Goal: Task Accomplishment & Management: Use online tool/utility

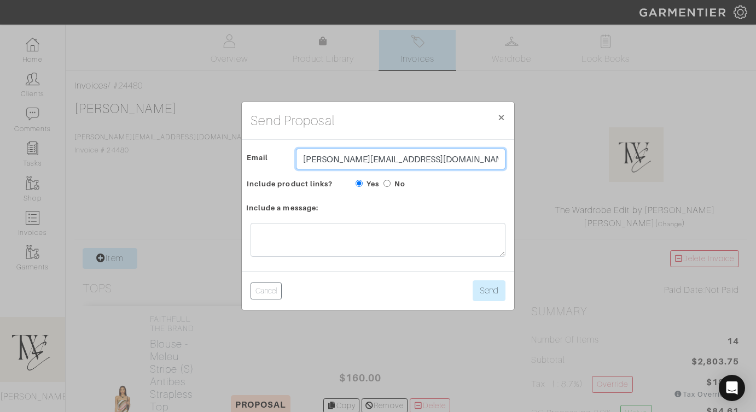
click at [350, 165] on input "[PERSON_NAME][EMAIL_ADDRESS][DOMAIN_NAME]" at bounding box center [400, 159] width 209 height 21
type input "twebyregan@gmail.com"
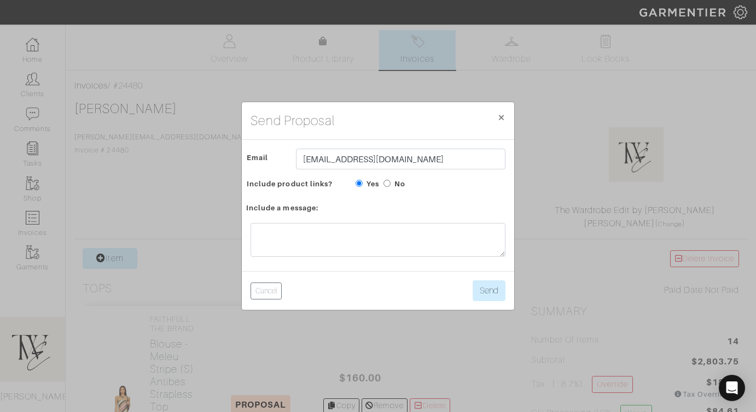
click at [392, 275] on div "Cancel Send" at bounding box center [378, 290] width 272 height 39
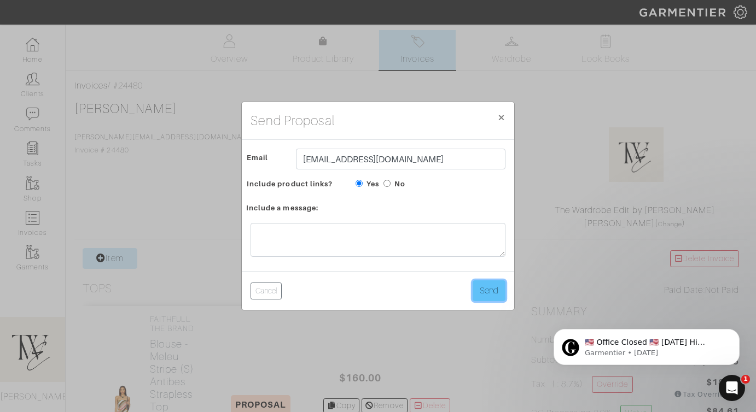
click at [499, 299] on button "Send" at bounding box center [489, 291] width 33 height 21
